Goal: Check status: Check status

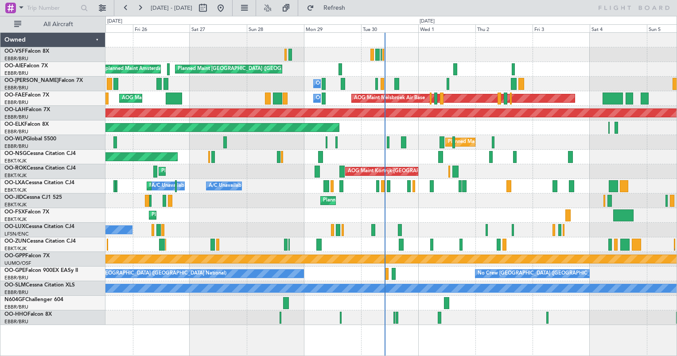
click at [555, 24] on div "Planned Maint [GEOGRAPHIC_DATA] ([GEOGRAPHIC_DATA]) Unplanned Maint Amsterdam (…" at bounding box center [338, 186] width 677 height 340
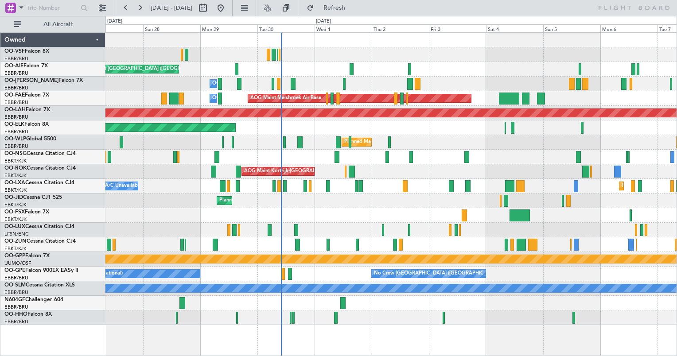
click at [181, 185] on div "Planned Maint [GEOGRAPHIC_DATA] ([GEOGRAPHIC_DATA]) Unplanned Maint Amsterdam (…" at bounding box center [390, 179] width 571 height 292
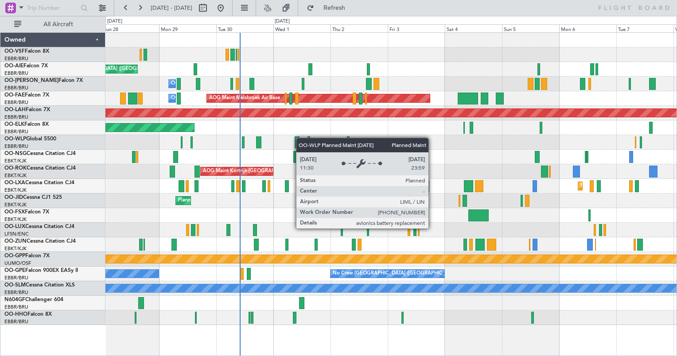
click at [300, 138] on div "Planned Maint [GEOGRAPHIC_DATA] ([GEOGRAPHIC_DATA]) Unplanned Maint Amsterdam (…" at bounding box center [390, 179] width 571 height 292
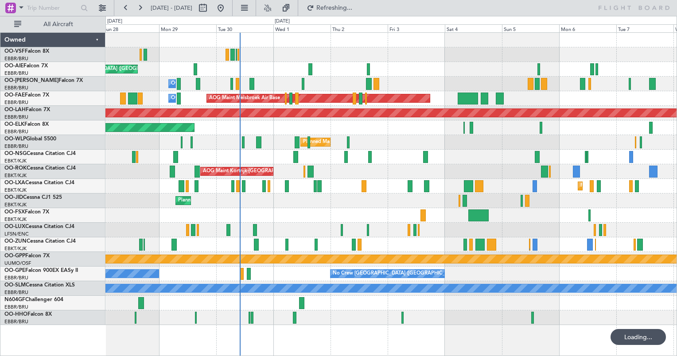
click at [314, 128] on div "Planned Maint Kortrijk-[GEOGRAPHIC_DATA]" at bounding box center [390, 127] width 571 height 15
